Goal: Task Accomplishment & Management: Use online tool/utility

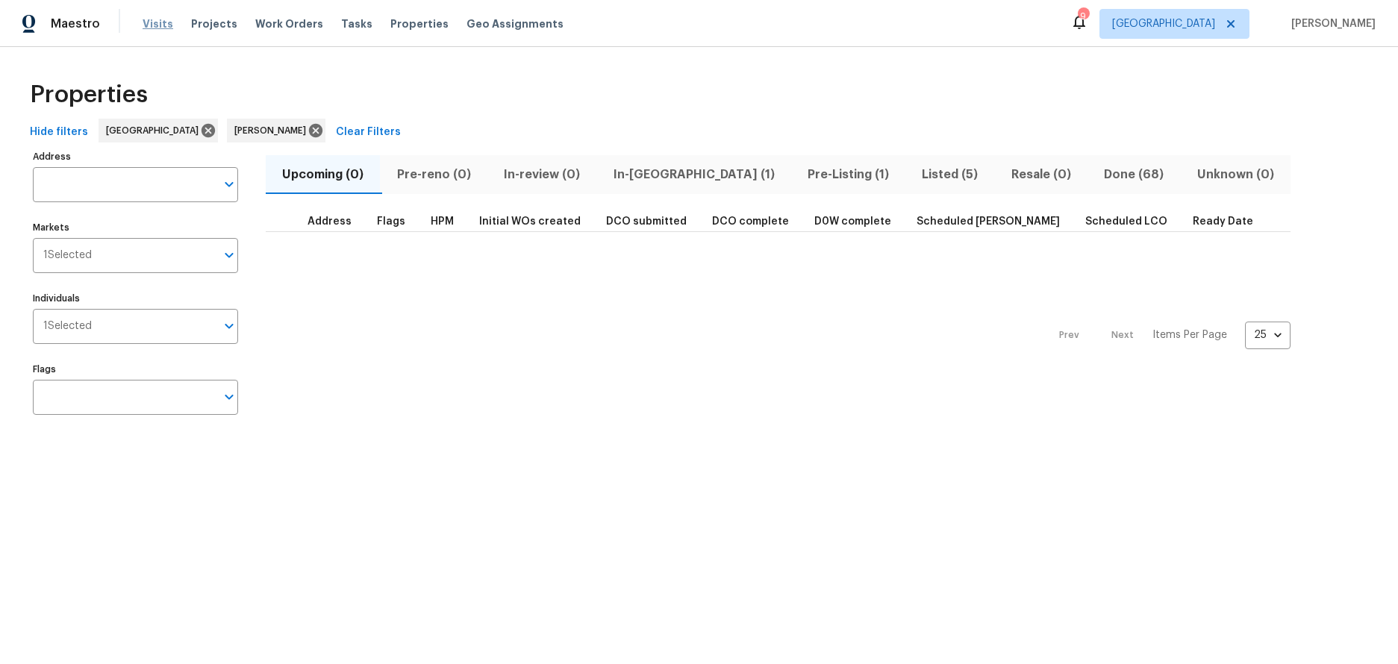
click at [154, 25] on span "Visits" at bounding box center [158, 23] width 31 height 15
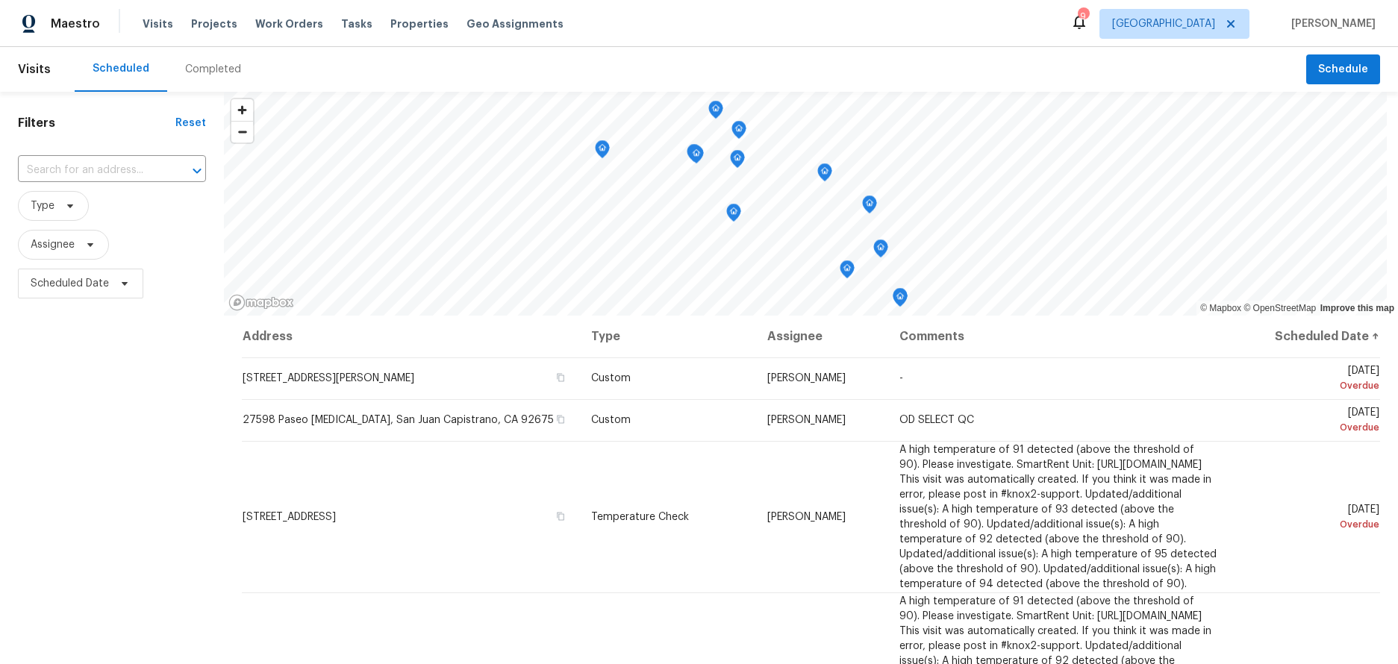
click at [34, 71] on span "Visits" at bounding box center [34, 69] width 33 height 33
click at [34, 72] on span "Visits" at bounding box center [34, 69] width 33 height 33
click at [152, 18] on span "Visits" at bounding box center [158, 23] width 31 height 15
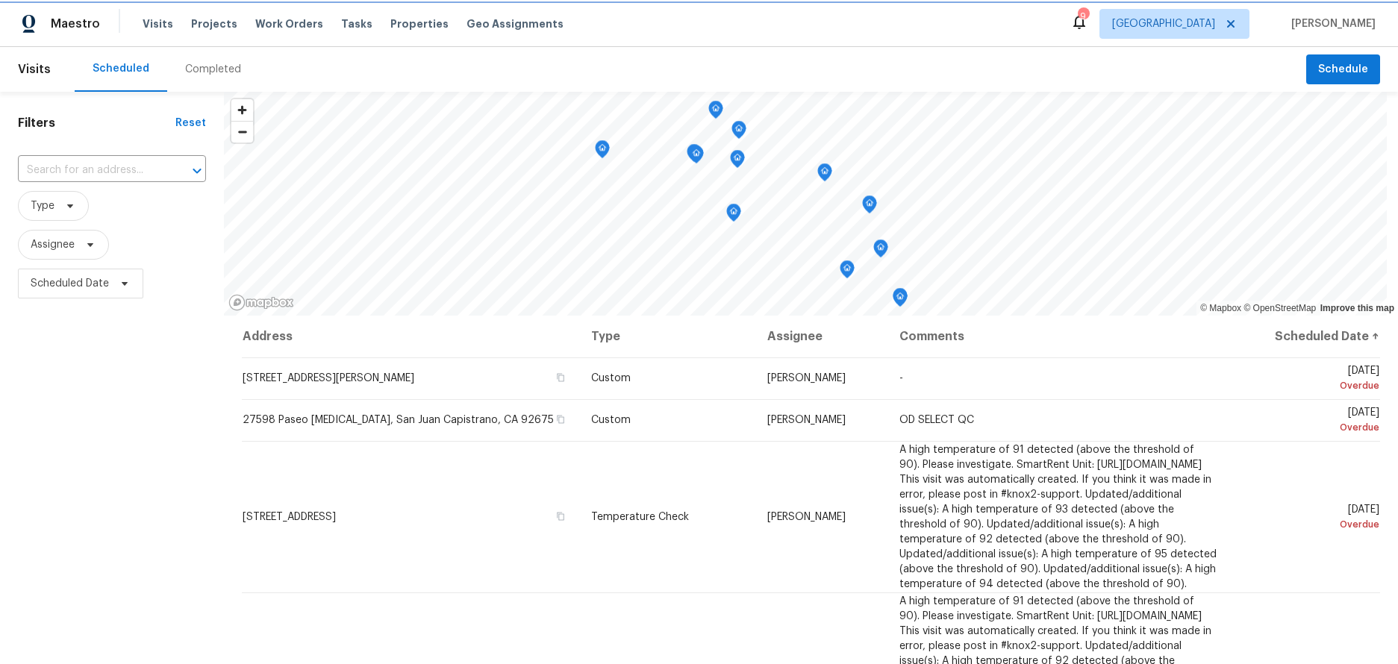
click at [1372, 0] on div at bounding box center [699, 0] width 1398 height 0
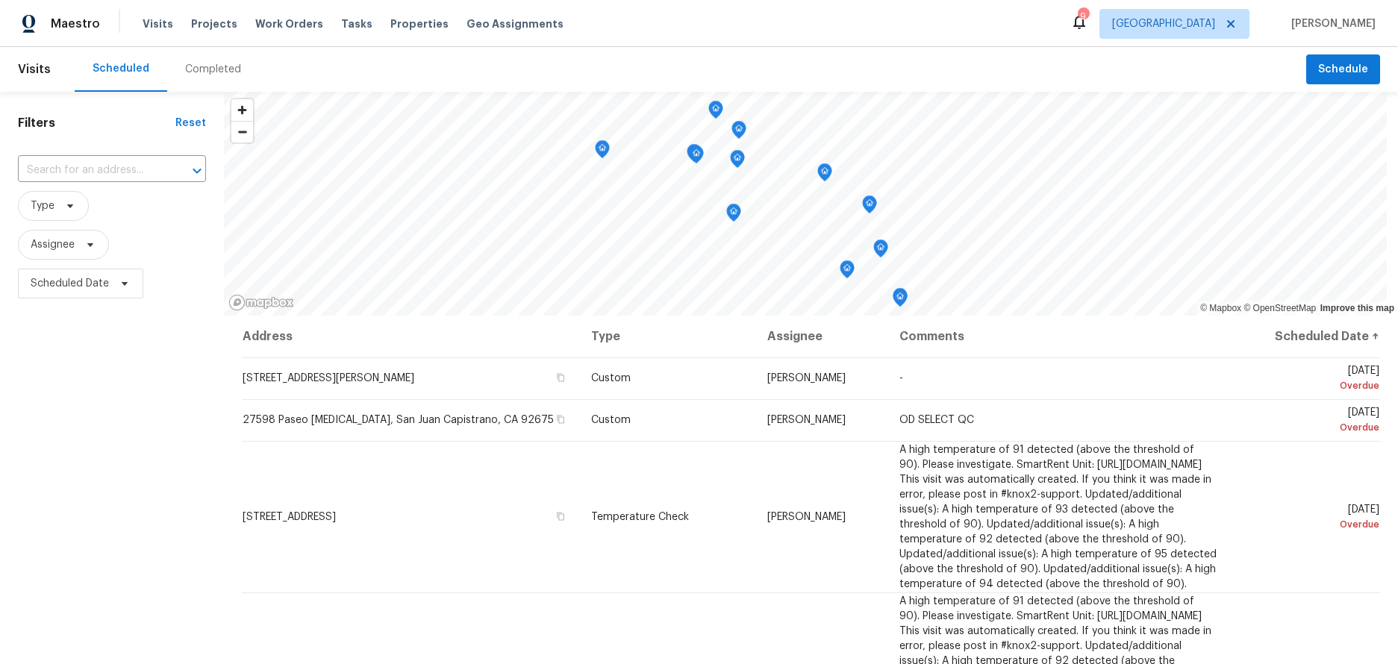
scroll to position [75, 0]
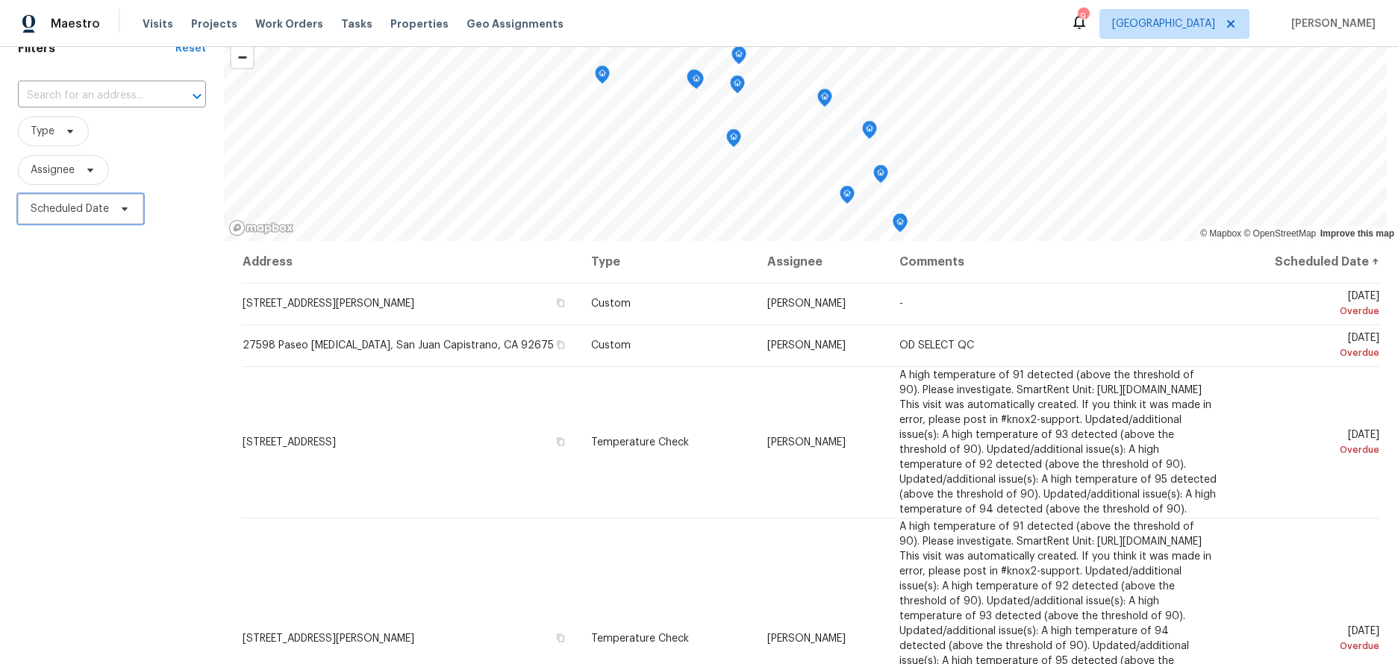
click at [65, 202] on span "Scheduled Date" at bounding box center [70, 209] width 78 height 15
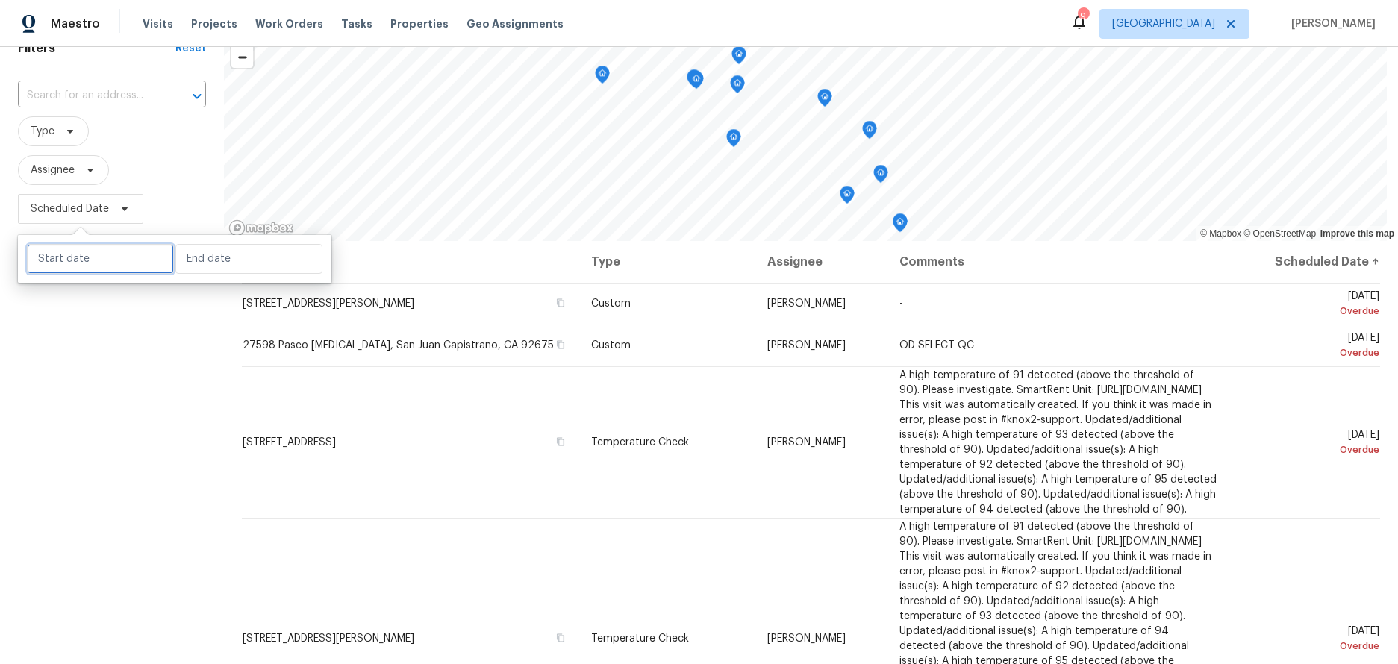
click at [62, 251] on input "text" at bounding box center [100, 259] width 147 height 30
select select "7"
select select "2025"
select select "8"
select select "2025"
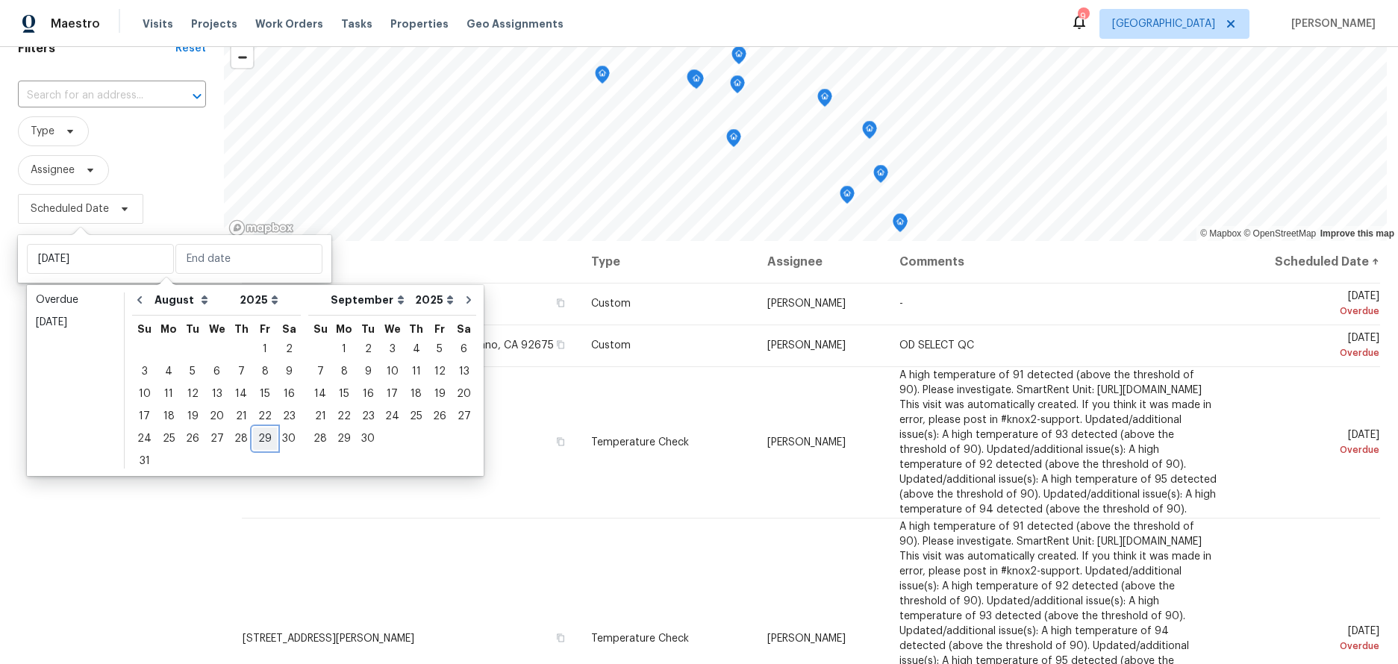
click at [258, 434] on div "29" at bounding box center [265, 438] width 24 height 21
type input "[DATE]"
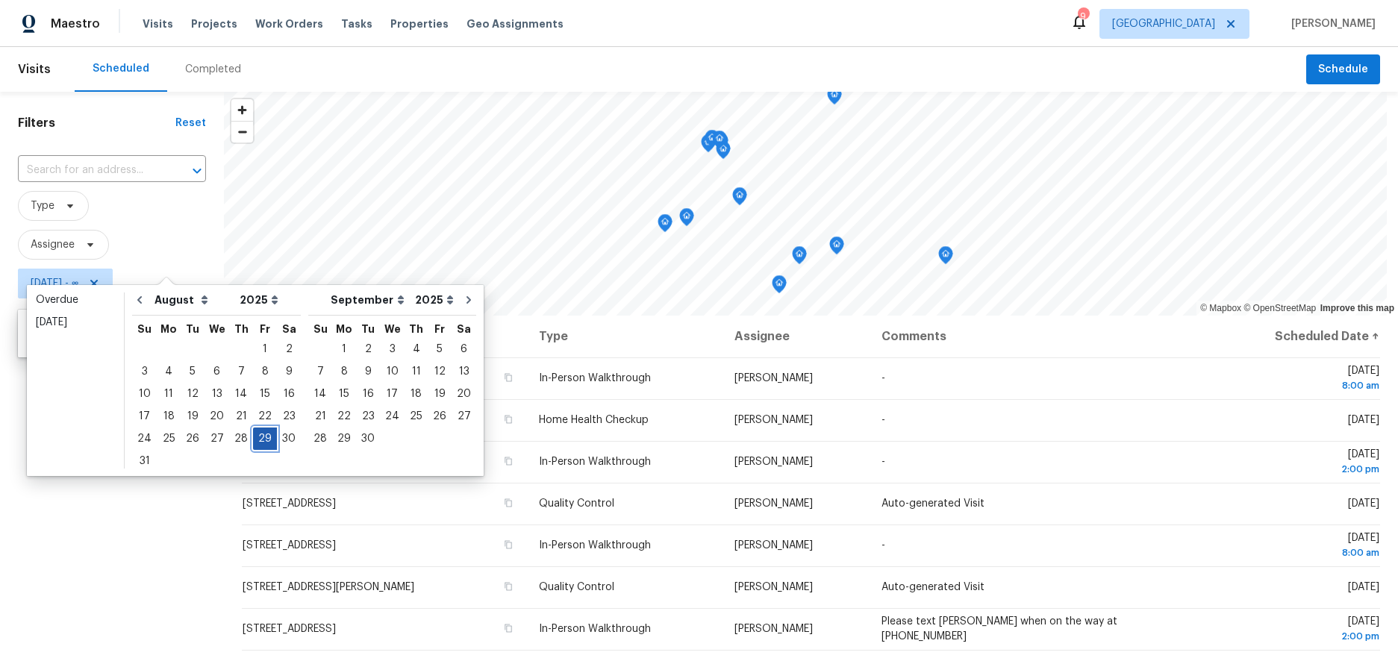
click at [258, 434] on div "29" at bounding box center [265, 438] width 24 height 21
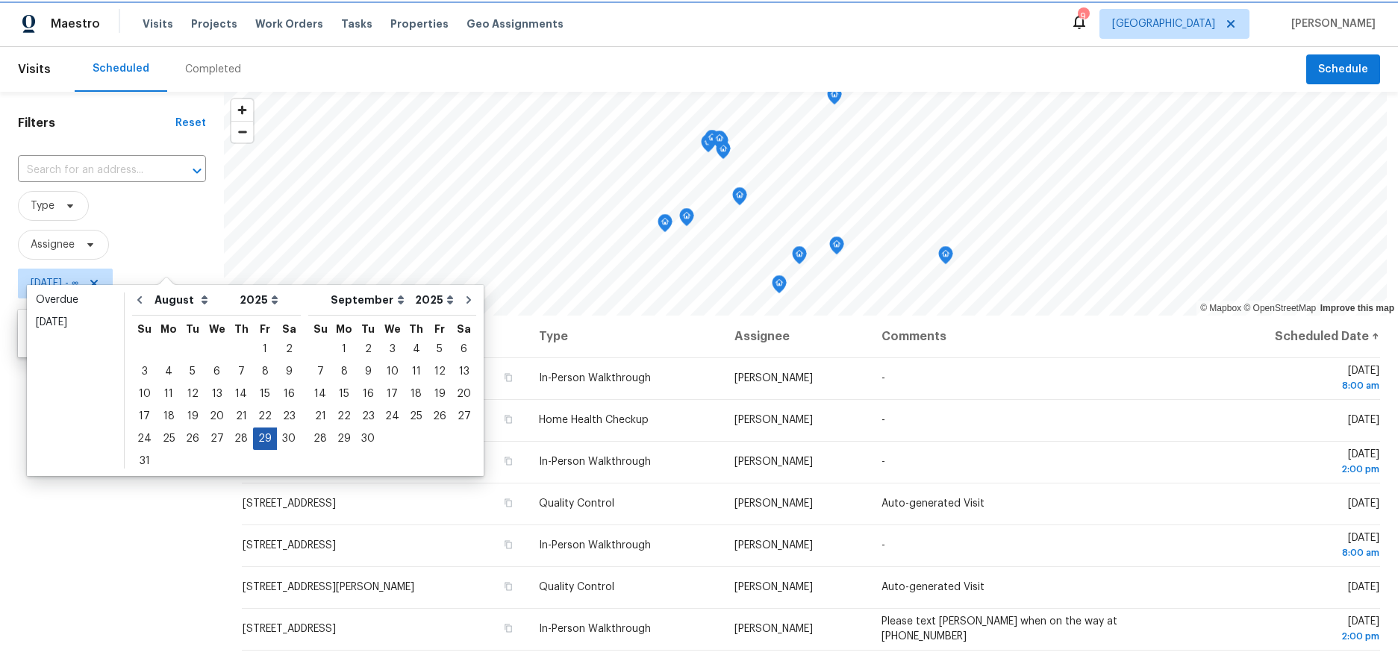
type input "[DATE]"
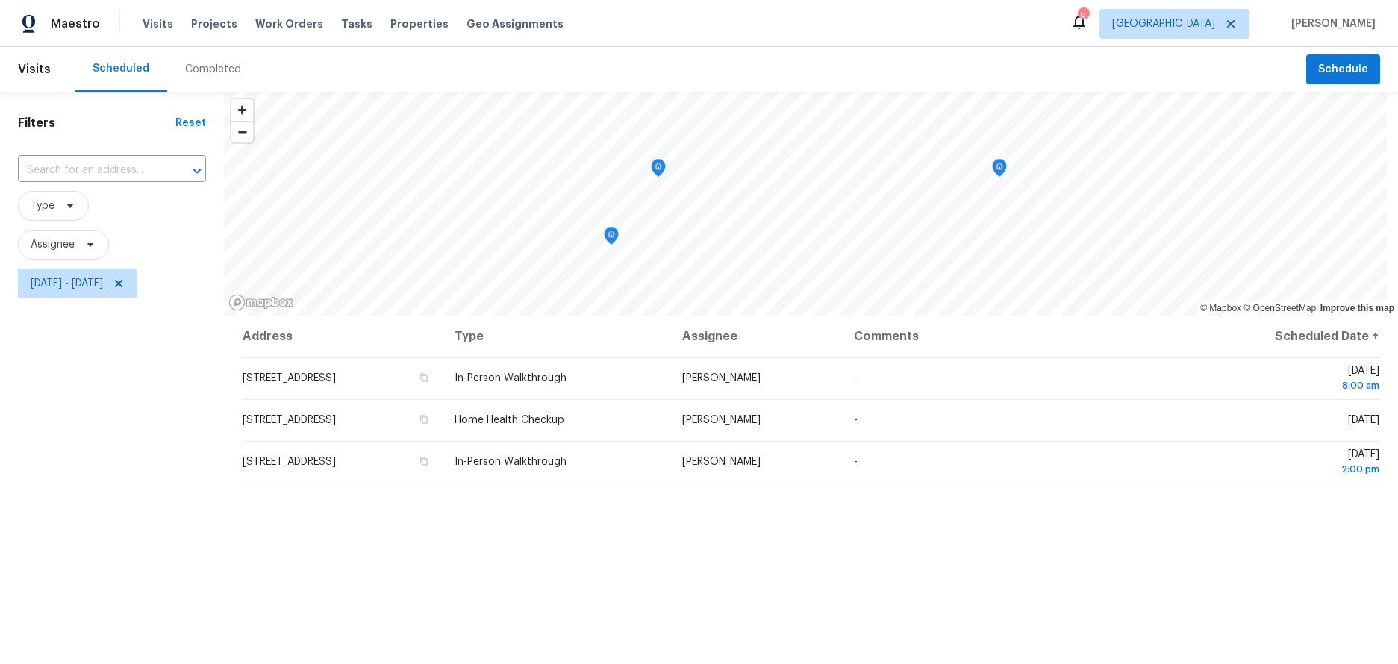
click at [72, 454] on div "Filters Reset ​ Type Assignee [DATE] - [DATE]" at bounding box center [112, 469] width 224 height 755
click at [93, 373] on div "Filters Reset ​ Type Assignee [DATE] - [DATE]" at bounding box center [112, 469] width 224 height 755
click at [58, 205] on span "Type" at bounding box center [53, 206] width 71 height 30
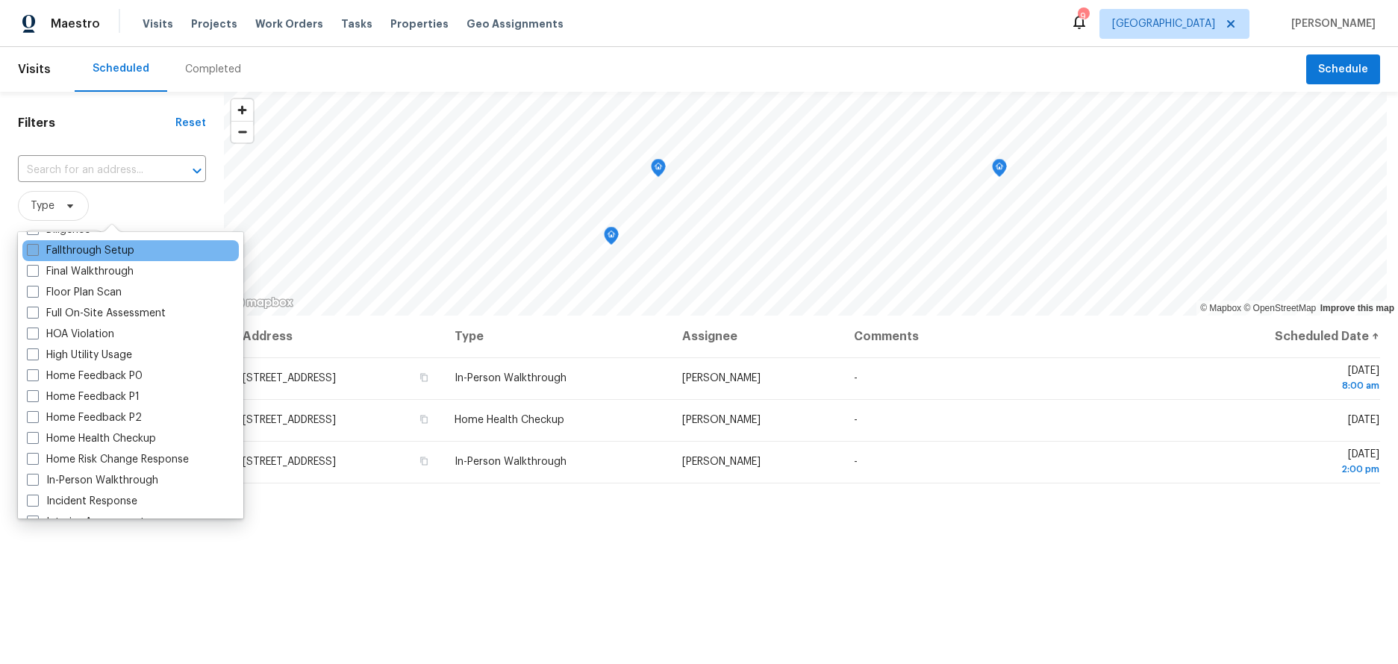
scroll to position [373, 0]
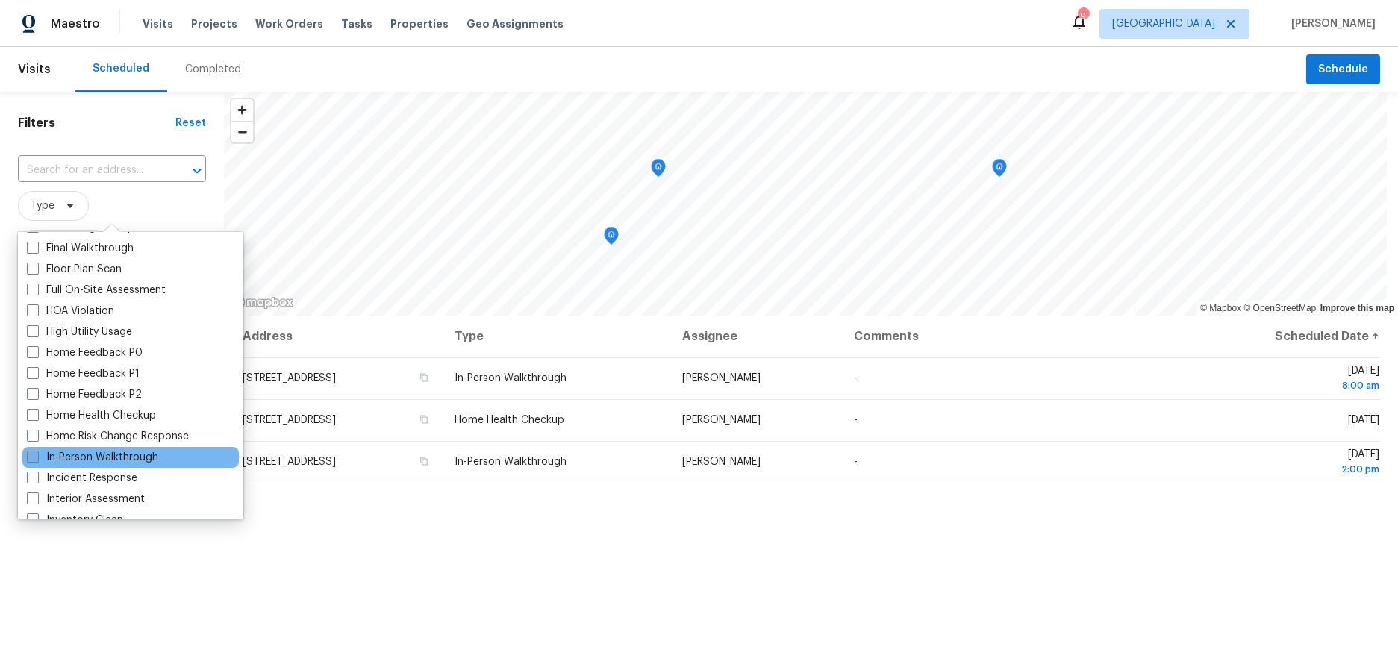
click at [34, 455] on span at bounding box center [33, 457] width 12 height 12
click at [34, 455] on input "In-Person Walkthrough" at bounding box center [32, 455] width 10 height 10
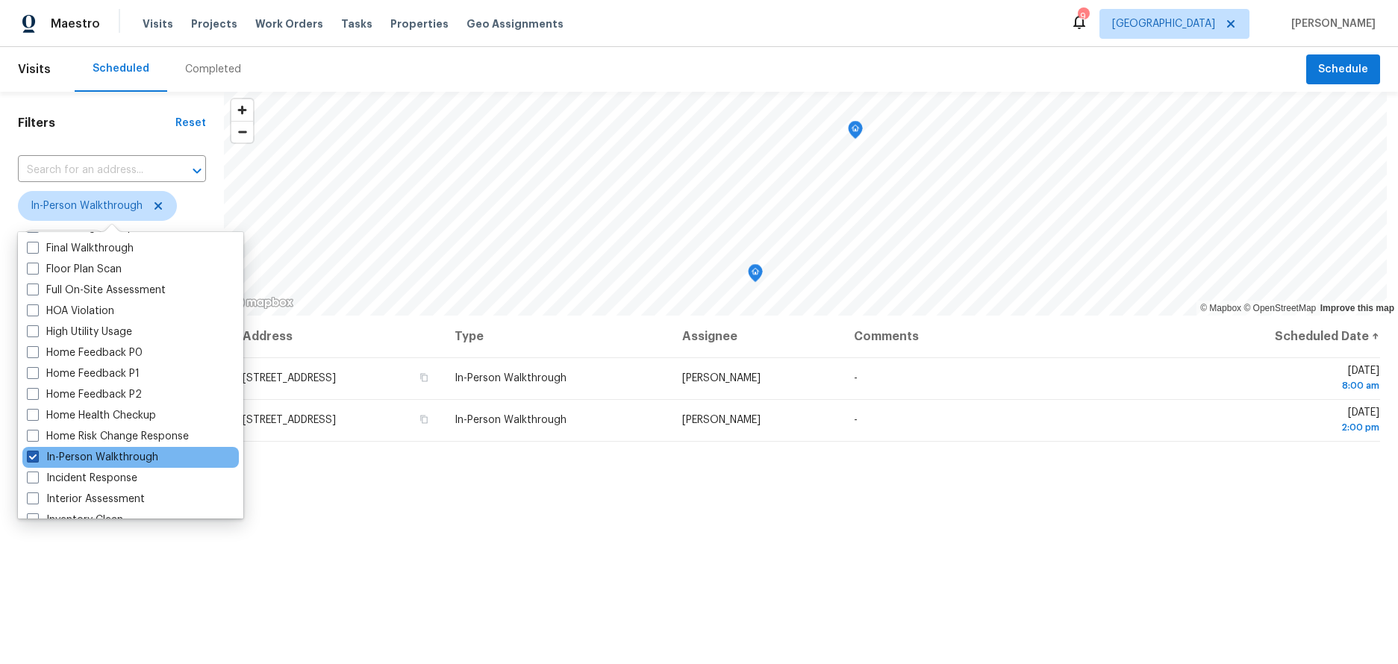
click at [31, 457] on span at bounding box center [33, 457] width 12 height 12
click at [31, 457] on input "In-Person Walkthrough" at bounding box center [32, 455] width 10 height 10
checkbox input "false"
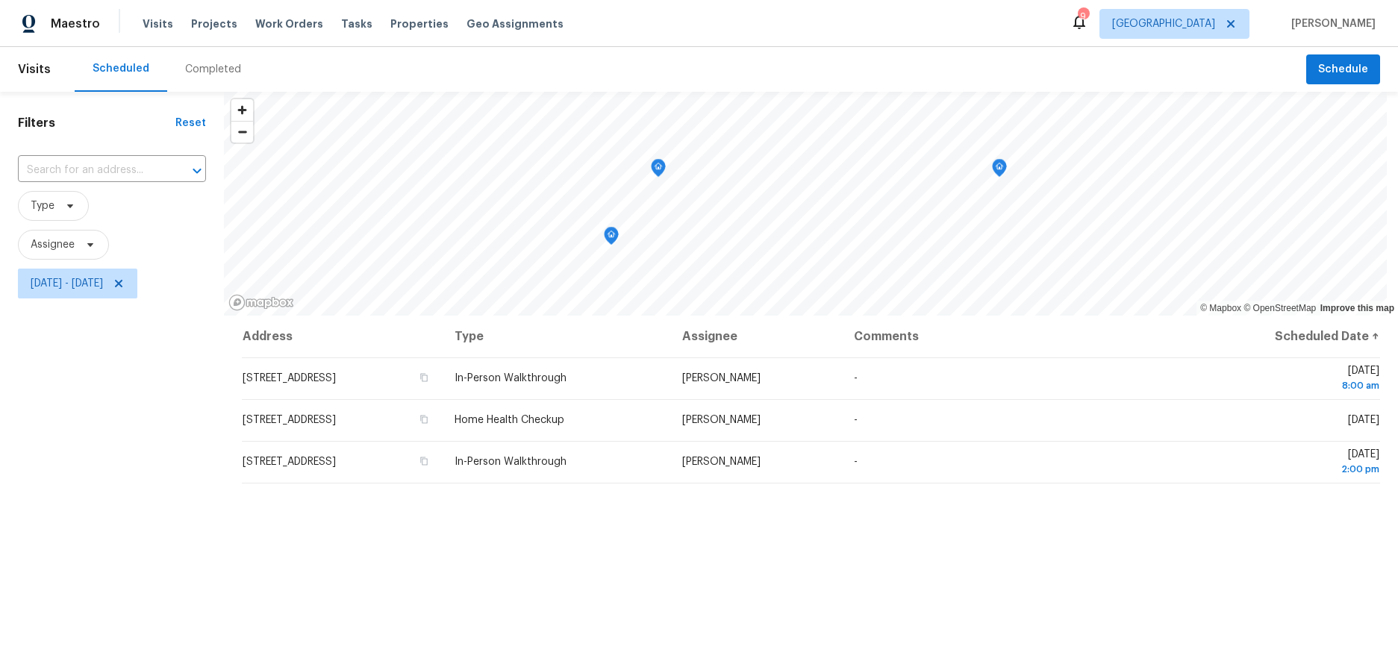
click at [78, 546] on div "Filters Reset ​ Type Assignee [DATE] - [DATE]" at bounding box center [112, 469] width 224 height 755
click at [66, 281] on span "[DATE] - [DATE]" at bounding box center [67, 283] width 72 height 15
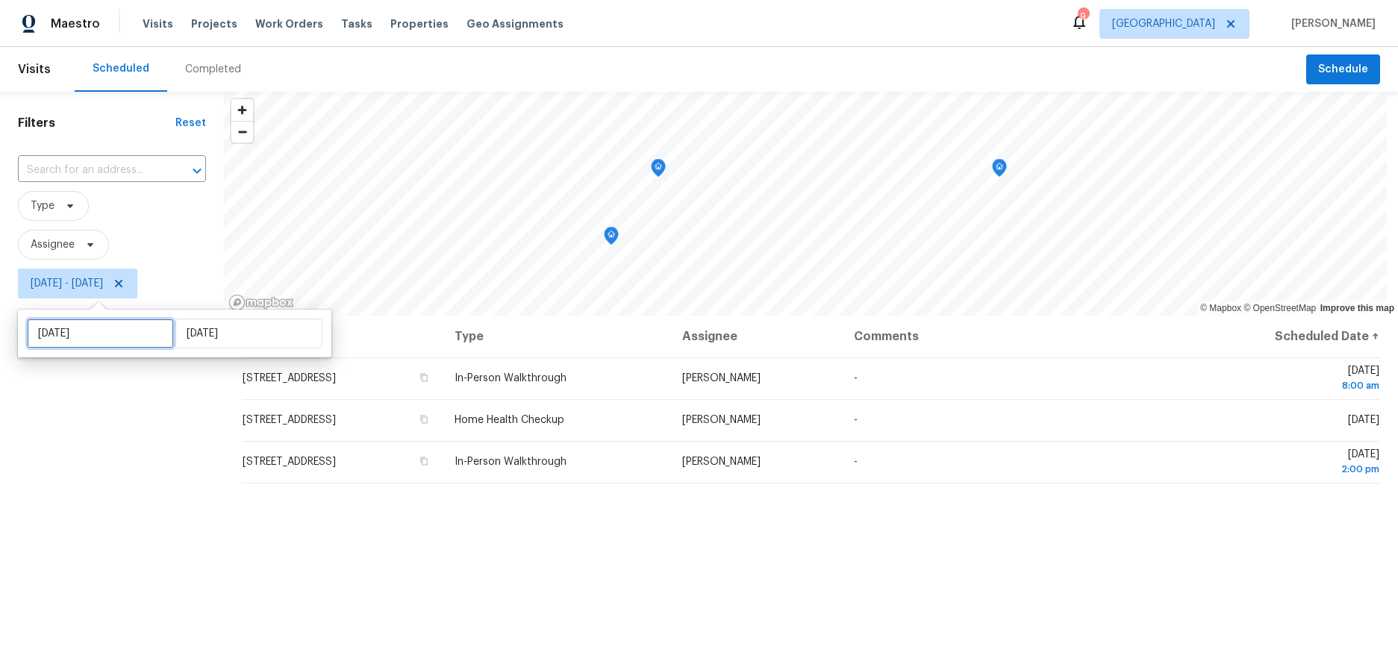
click at [71, 329] on input "[DATE]" at bounding box center [100, 334] width 147 height 30
select select "7"
select select "2025"
select select "8"
select select "2025"
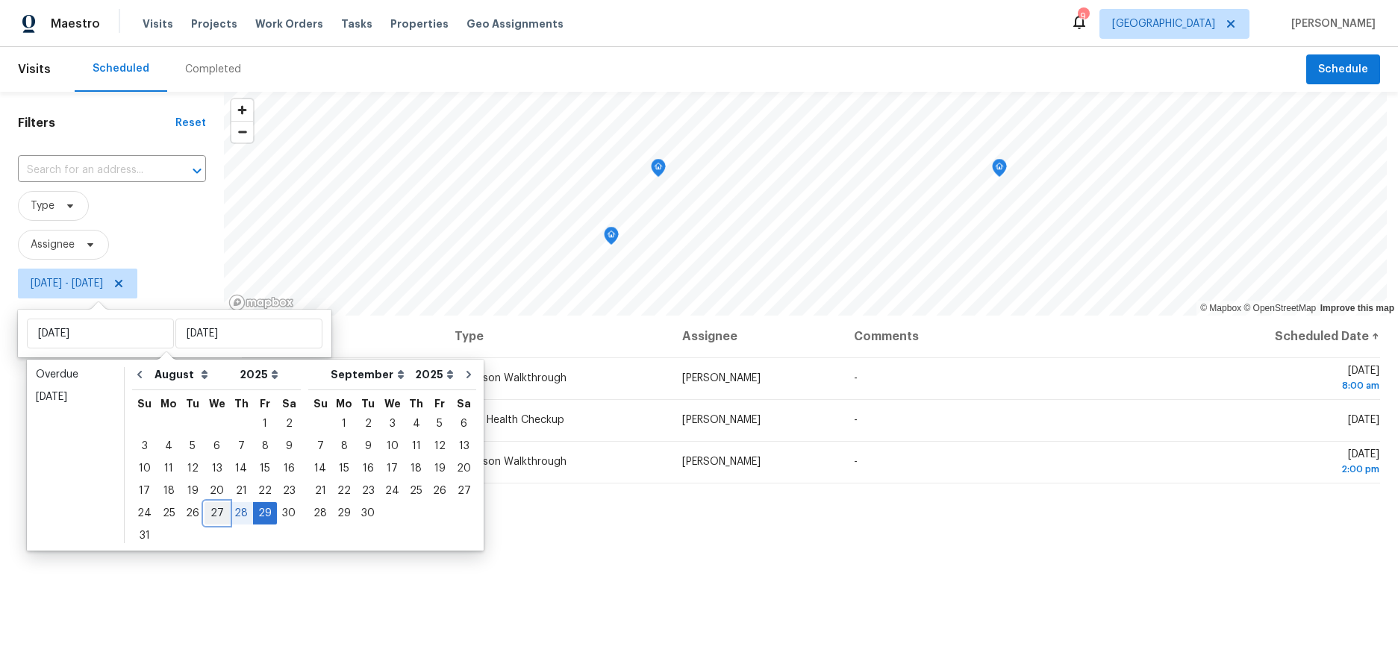
click at [212, 510] on div "27" at bounding box center [217, 513] width 25 height 21
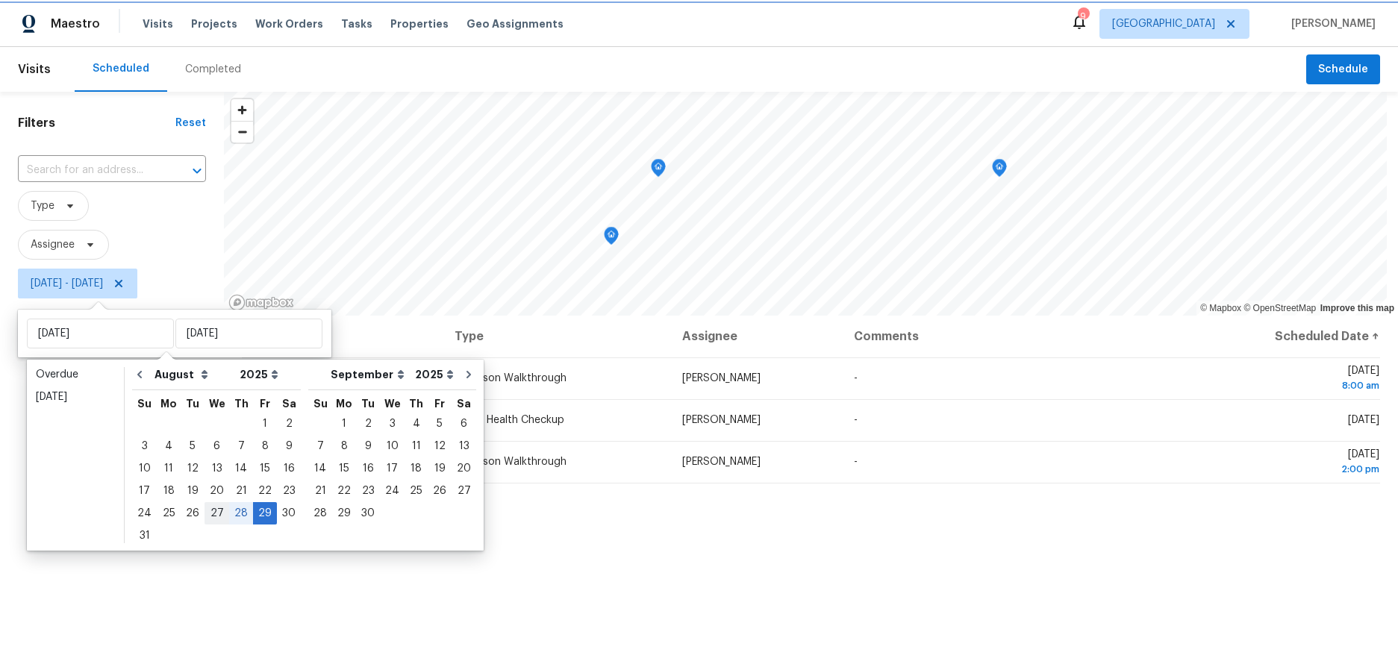
type input "[DATE]"
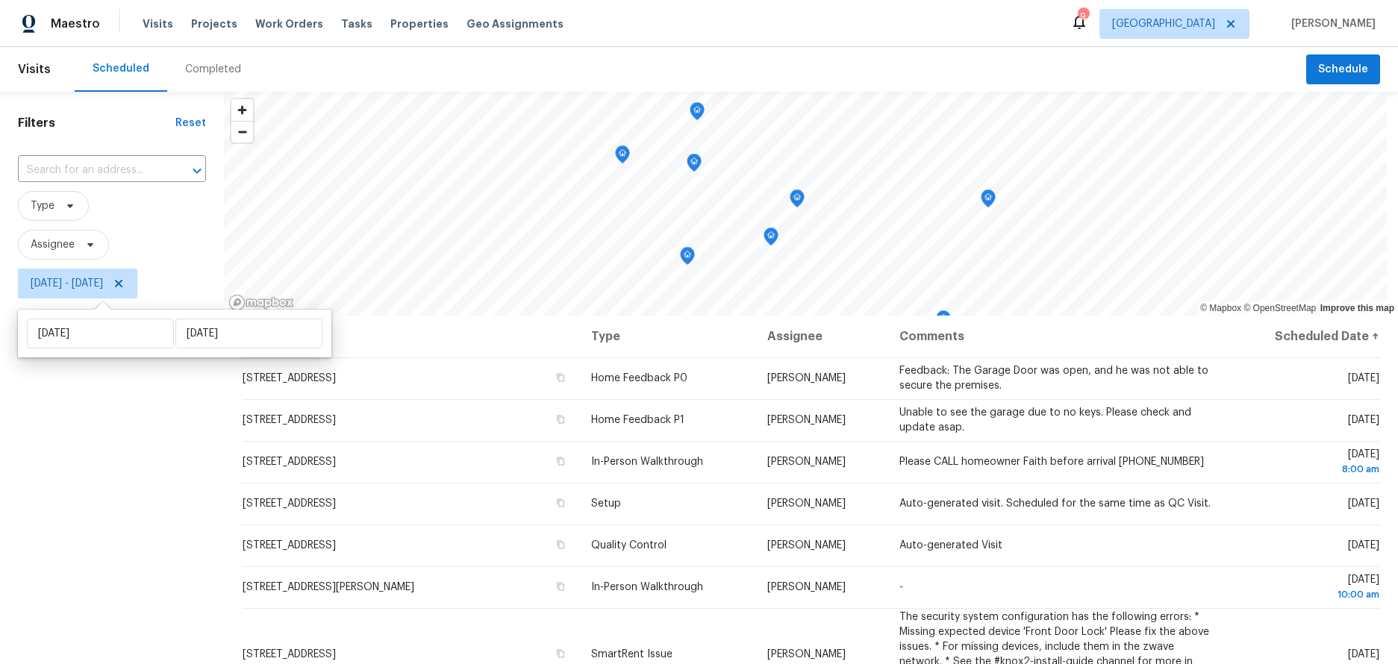
click at [96, 490] on div "Filters Reset ​ Type Assignee [DATE] - [DATE]" at bounding box center [112, 469] width 224 height 755
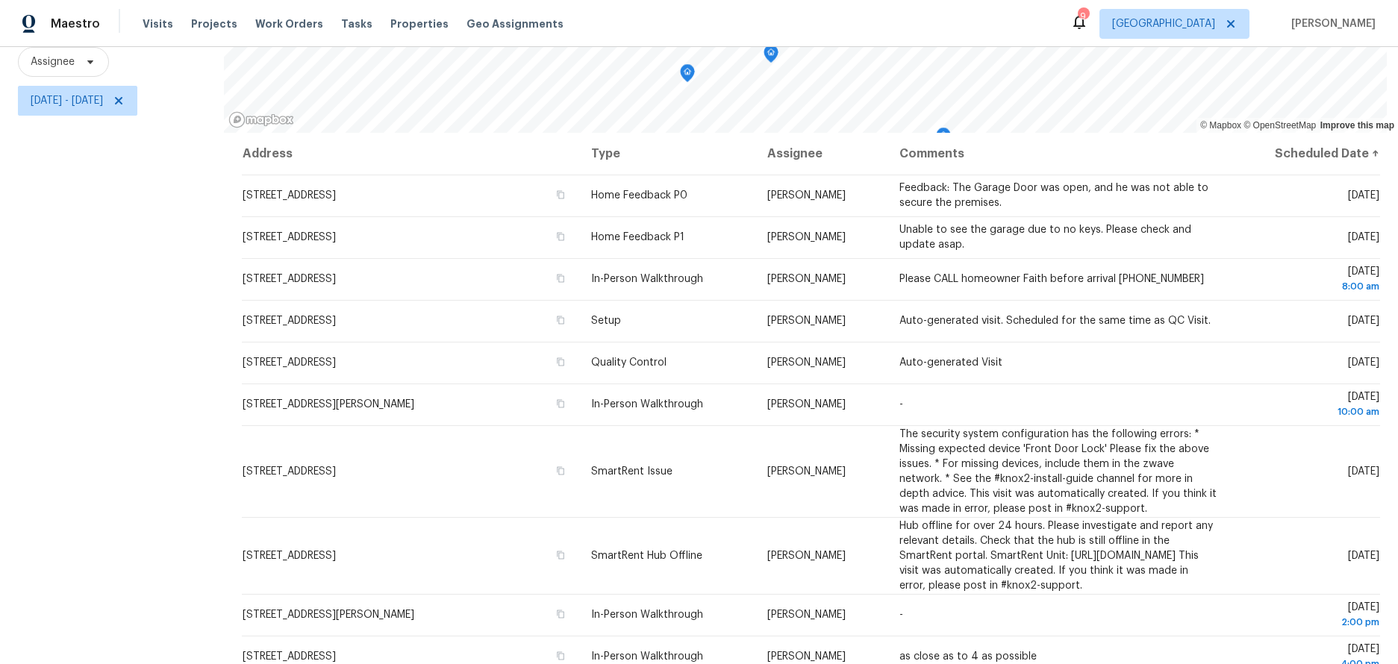
scroll to position [250, 0]
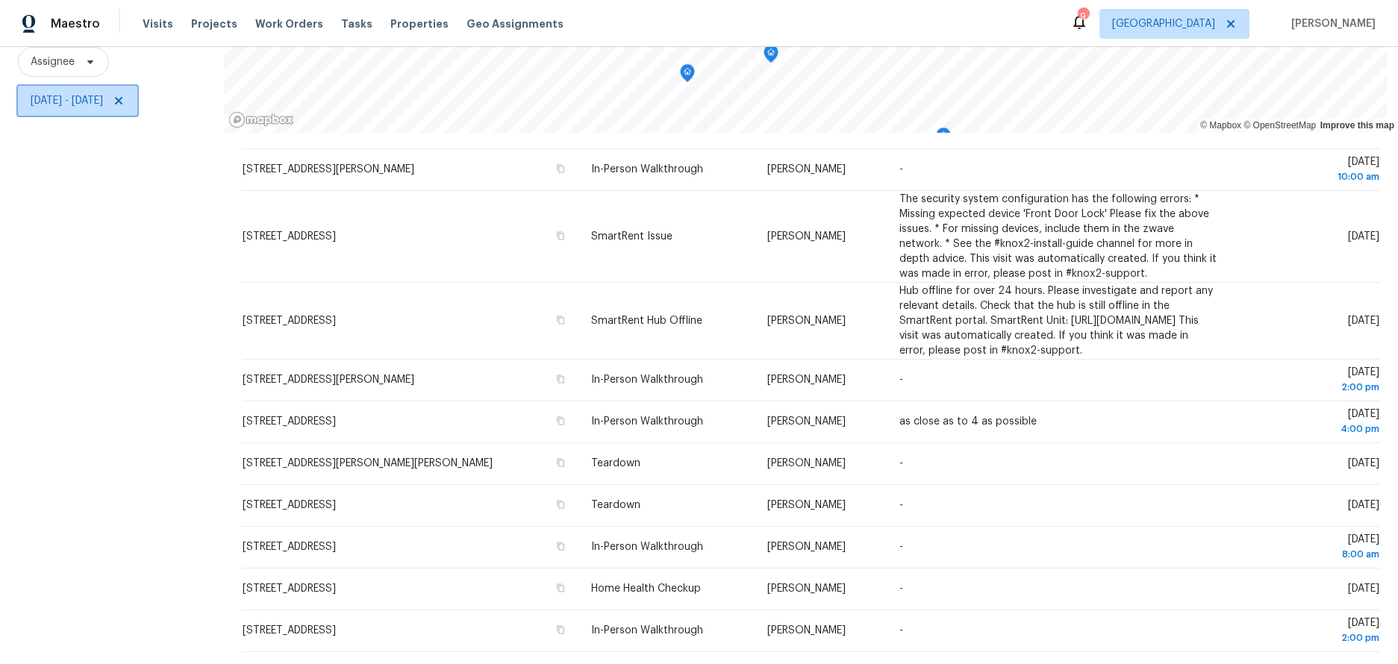
click at [103, 94] on span "[DATE] - [DATE]" at bounding box center [67, 100] width 72 height 15
click at [96, 134] on input "[DATE]" at bounding box center [100, 140] width 147 height 30
select select "7"
select select "2025"
select select "8"
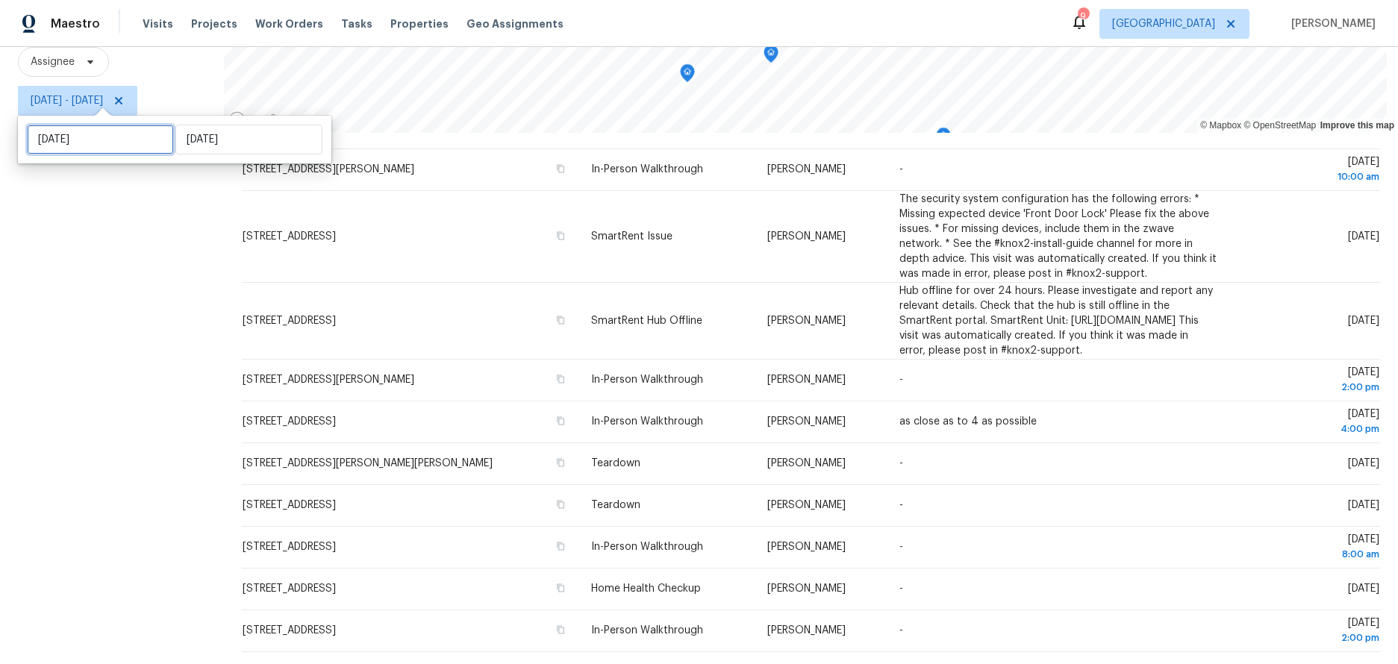
select select "2025"
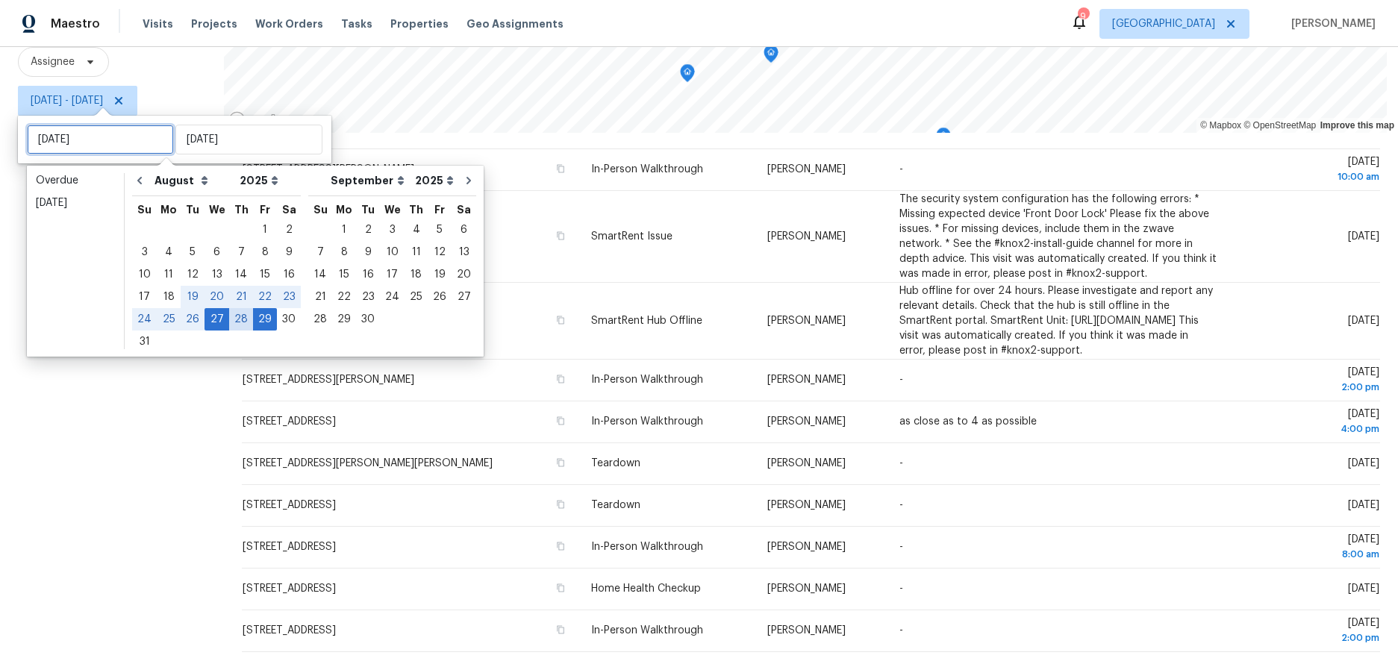
type input "[DATE]"
click at [258, 314] on div "29" at bounding box center [265, 319] width 24 height 21
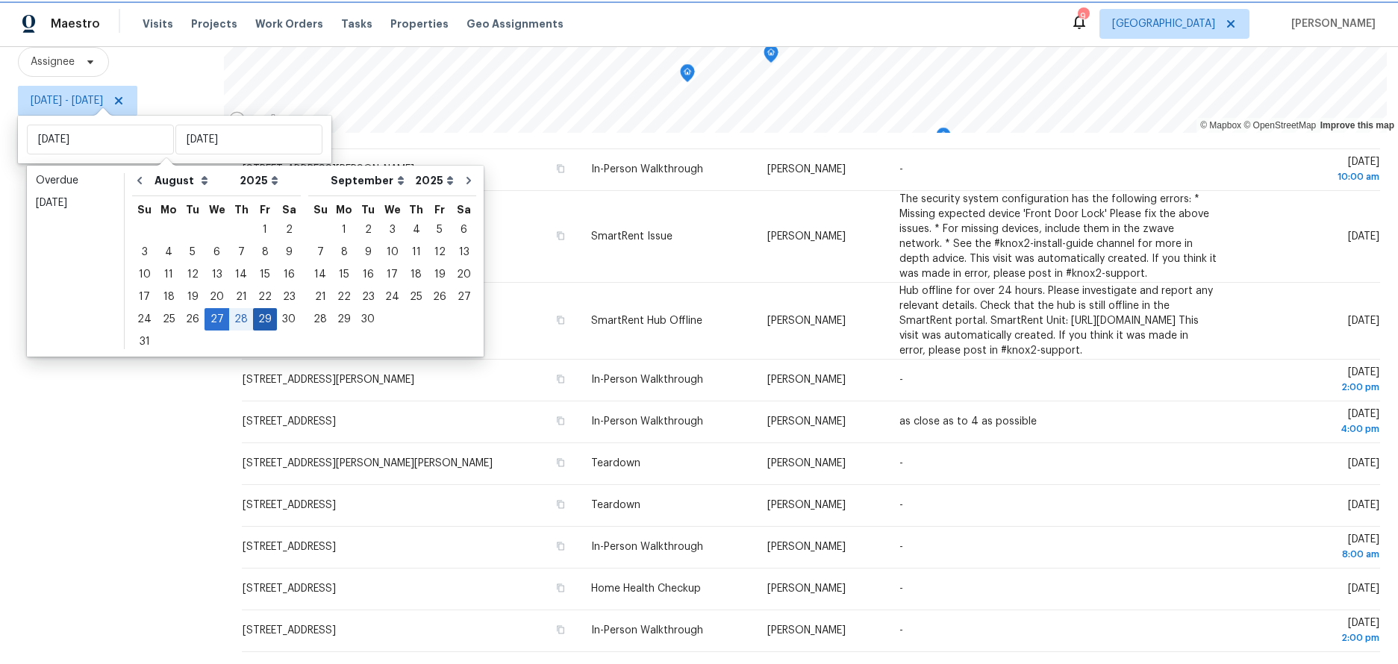
type input "[DATE]"
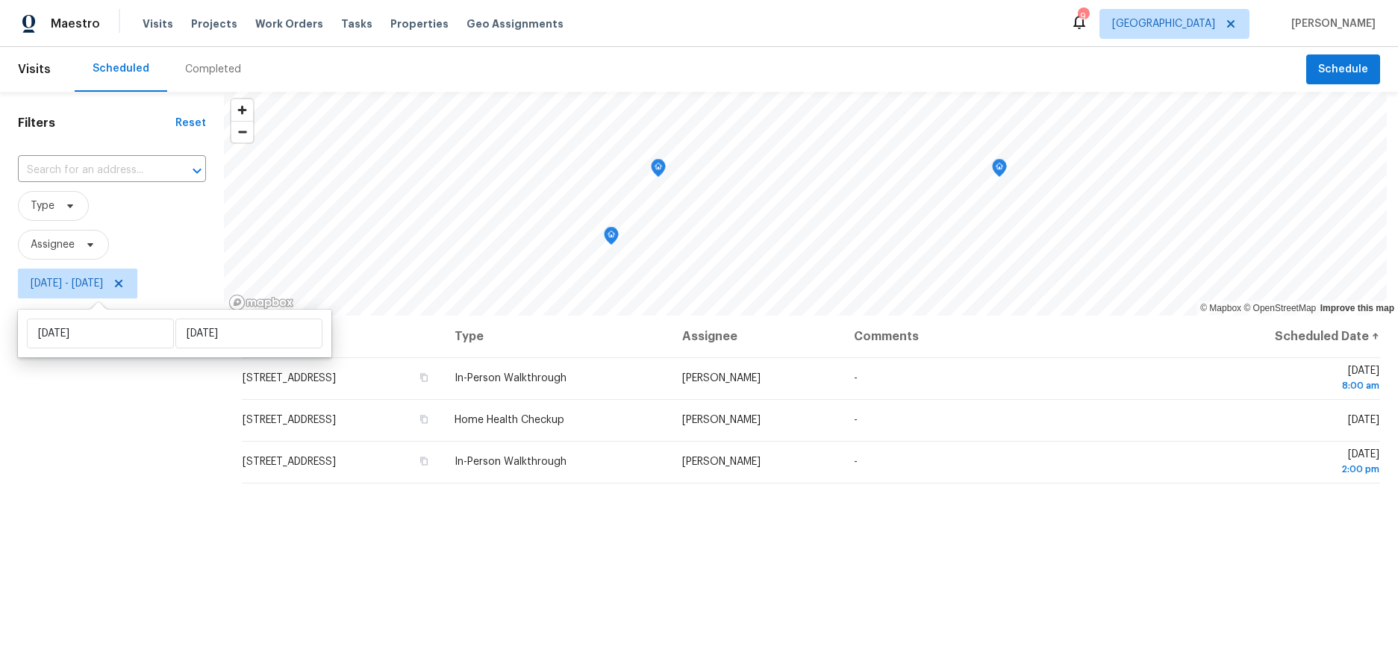
click at [71, 389] on div "Filters Reset ​ Type Assignee [DATE] - [DATE]" at bounding box center [112, 469] width 224 height 755
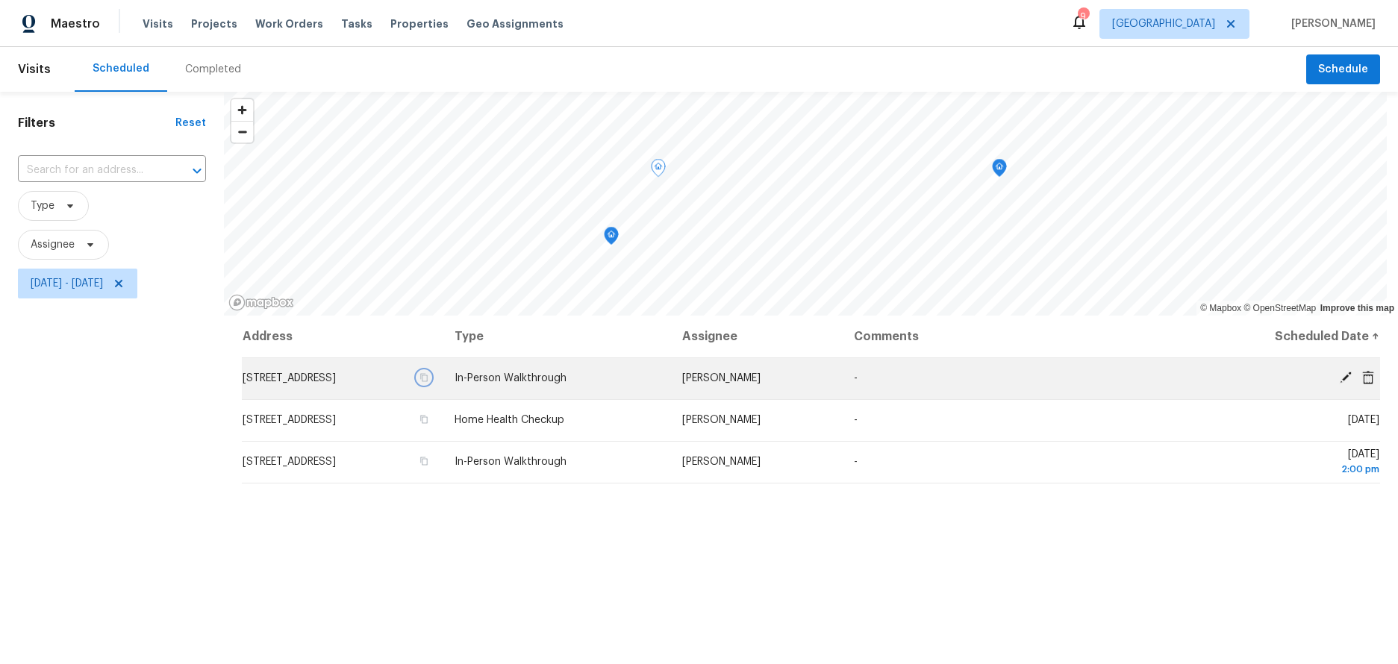
click at [428, 379] on icon "button" at bounding box center [423, 377] width 9 height 9
